Goal: Information Seeking & Learning: Understand process/instructions

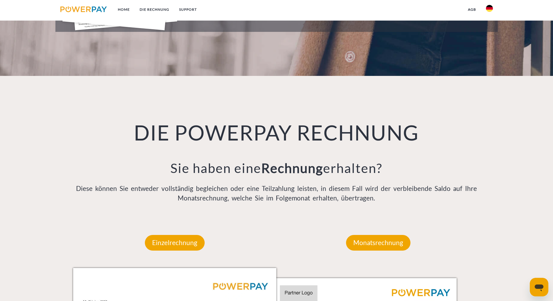
scroll to position [377, 0]
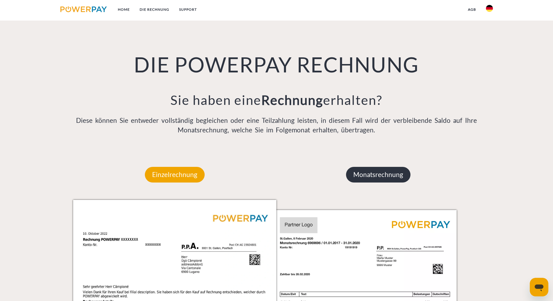
click at [358, 176] on p "Monatsrechnung" at bounding box center [378, 175] width 64 height 16
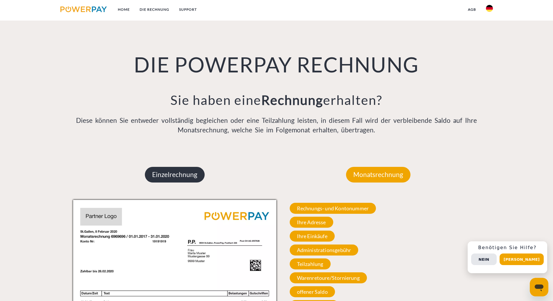
click at [155, 174] on p "Einzelrechnung" at bounding box center [175, 175] width 60 height 16
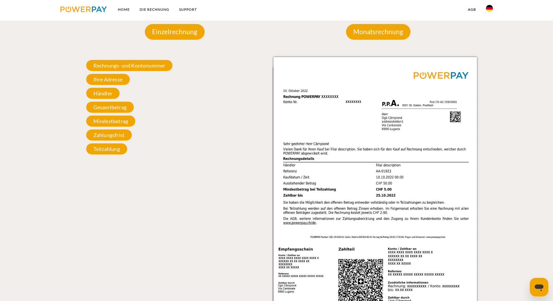
scroll to position [522, 0]
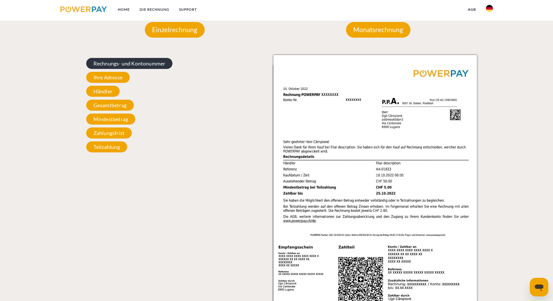
click at [142, 62] on span "Rechnungs- und Kontonummer" at bounding box center [129, 63] width 86 height 11
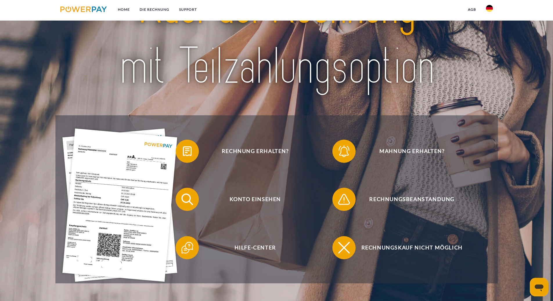
scroll to position [0, 0]
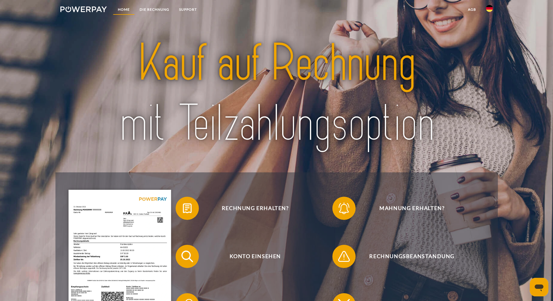
click at [128, 8] on link "Home" at bounding box center [124, 9] width 22 height 10
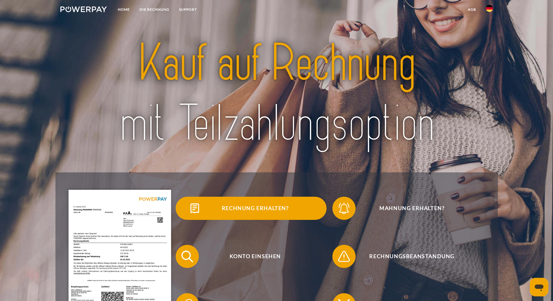
click at [278, 207] on span "Rechnung erhalten?" at bounding box center [255, 208] width 142 height 23
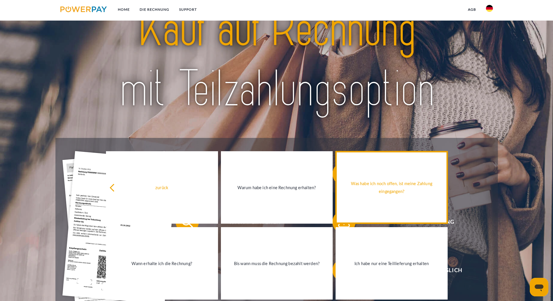
scroll to position [116, 0]
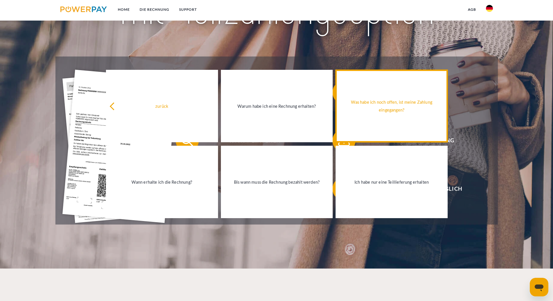
click at [391, 111] on div "Was habe ich noch offen, ist meine Zahlung eingegangen?" at bounding box center [391, 106] width 105 height 16
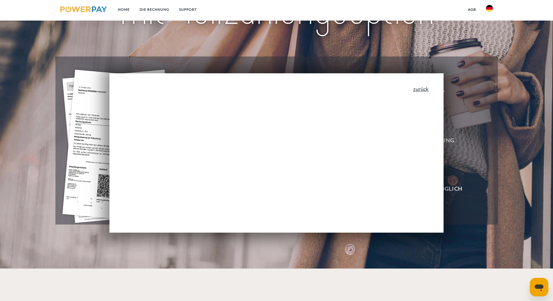
click at [423, 89] on link "zurück" at bounding box center [420, 88] width 15 height 5
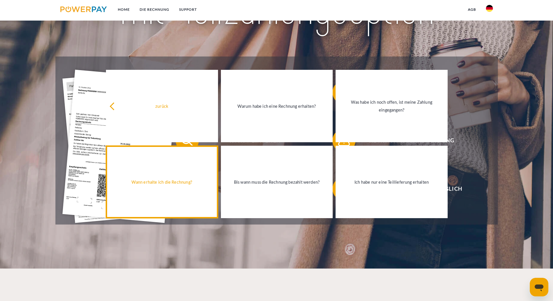
click at [181, 182] on div "Wann erhalte ich die Rechnung?" at bounding box center [161, 182] width 105 height 8
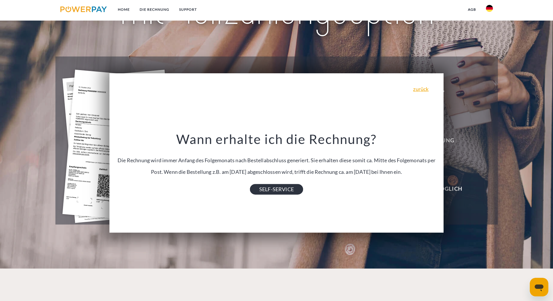
click at [284, 192] on link "SELF-SERVICE" at bounding box center [276, 190] width 53 height 10
